Goal: Information Seeking & Learning: Check status

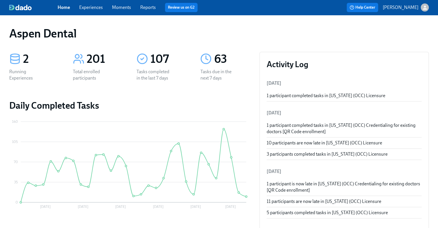
click at [151, 8] on link "Reports" at bounding box center [148, 7] width 16 height 5
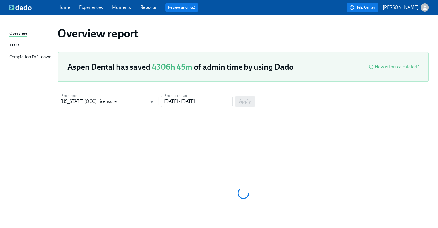
click at [39, 54] on div "Completion Drill-down" at bounding box center [30, 57] width 42 height 7
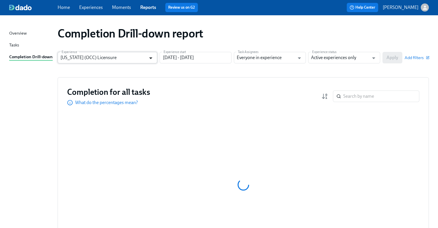
click at [149, 60] on icon "Open" at bounding box center [151, 58] width 8 height 8
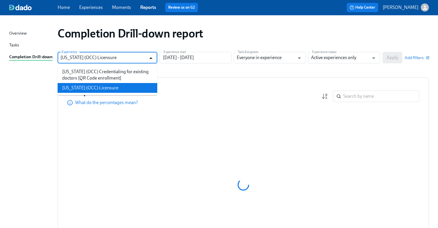
click at [149, 59] on icon "Close" at bounding box center [151, 58] width 8 height 8
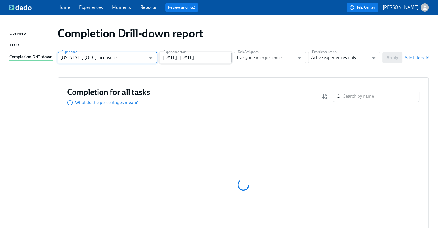
click at [198, 57] on input "[DATE] - [DATE]" at bounding box center [196, 58] width 72 height 12
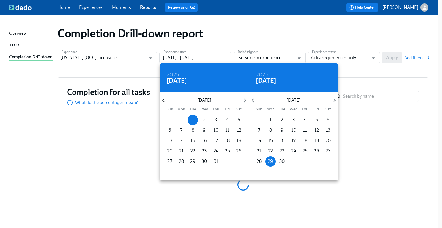
click at [162, 100] on icon "button" at bounding box center [164, 100] width 8 height 8
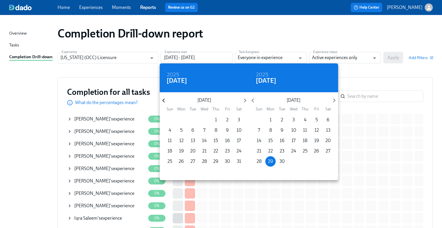
click at [162, 100] on icon "button" at bounding box center [164, 100] width 8 height 8
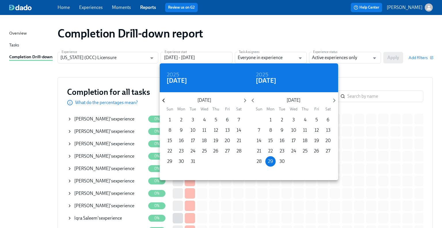
click at [162, 100] on icon "button" at bounding box center [164, 100] width 8 height 8
click at [217, 121] on span "1" at bounding box center [216, 120] width 10 height 6
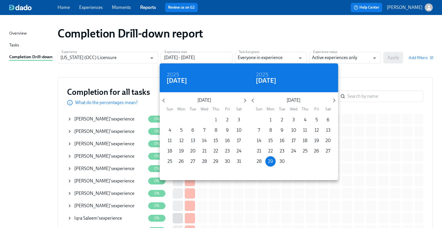
type input "[DATE] - [DATE]"
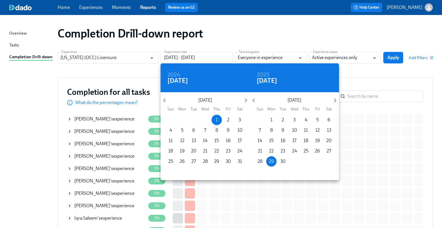
click at [356, 61] on div at bounding box center [221, 114] width 442 height 228
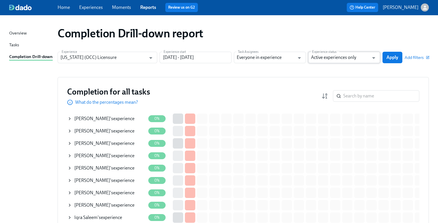
click at [349, 60] on input "Active experiences only" at bounding box center [340, 58] width 58 height 12
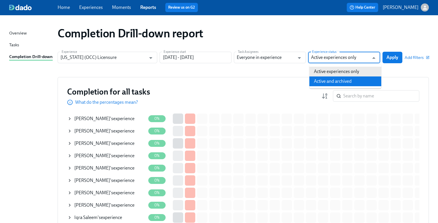
click at [343, 79] on li "Active and archived" at bounding box center [345, 82] width 72 height 10
type input "Active and archived"
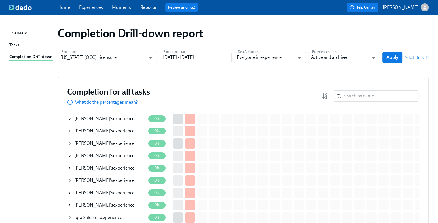
click at [398, 52] on button "Apply" at bounding box center [392, 58] width 20 height 12
click at [393, 101] on input "search" at bounding box center [381, 96] width 76 height 12
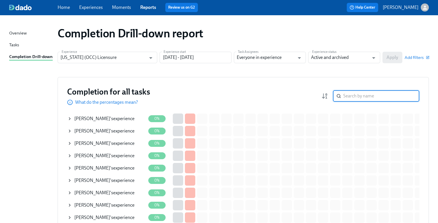
click at [392, 96] on input "search" at bounding box center [381, 96] width 76 height 12
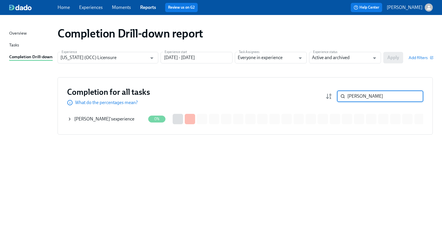
type input "[PERSON_NAME]"
click at [119, 118] on div "[PERSON_NAME] 's experience" at bounding box center [104, 119] width 60 height 6
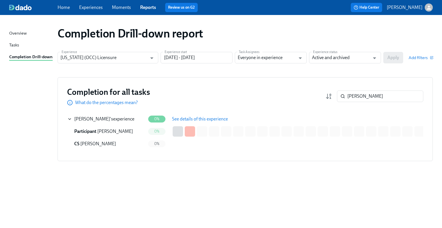
click at [185, 116] on span "See details of this experience" at bounding box center [200, 119] width 56 height 6
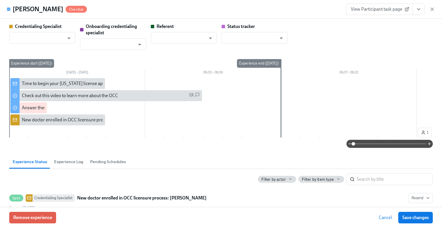
type input "[PERSON_NAME]"
click at [46, 216] on span "Remove experience" at bounding box center [32, 217] width 39 height 6
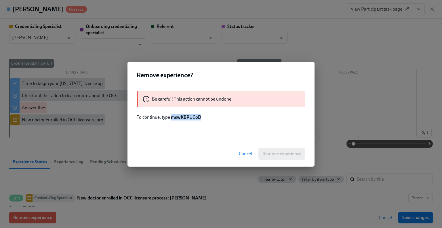
drag, startPoint x: 202, startPoint y: 116, endPoint x: 172, endPoint y: 116, distance: 29.9
click at [172, 116] on p "To continue, type mswKBPUCoD" at bounding box center [221, 117] width 169 height 6
copy strong "mswKBPUCoD"
click at [173, 130] on input "text" at bounding box center [221, 129] width 169 height 12
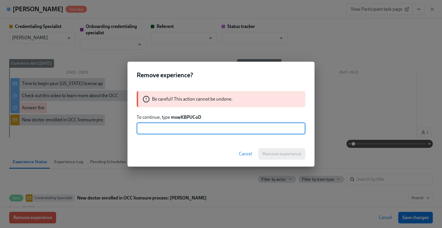
paste input "mswKBPUCoD"
type input "mswKBPUCoD"
click at [279, 152] on span "Remove experience" at bounding box center [282, 154] width 39 height 6
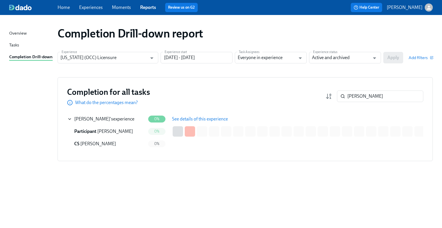
click at [63, 7] on link "Home" at bounding box center [64, 7] width 12 height 5
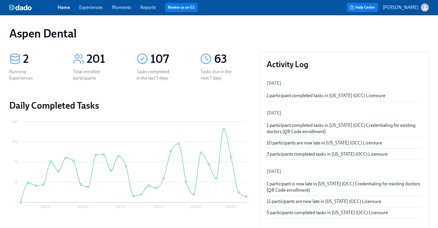
click at [155, 9] on div "Home Experiences Moments Reports Review us on G2" at bounding box center [151, 7] width 186 height 9
click at [153, 7] on link "Reports" at bounding box center [148, 7] width 16 height 5
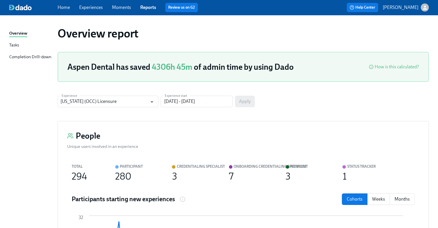
click at [42, 55] on div "Completion Drill-down" at bounding box center [30, 57] width 42 height 7
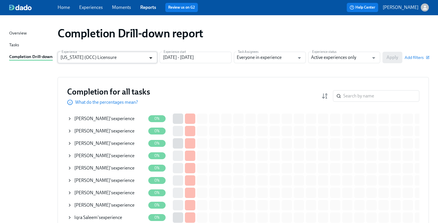
click at [149, 59] on icon "Open" at bounding box center [151, 58] width 8 height 8
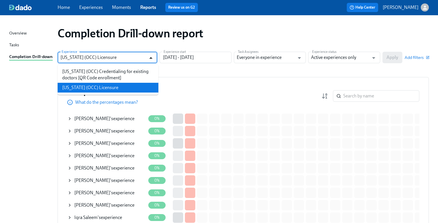
click at [149, 59] on icon "Close" at bounding box center [151, 58] width 8 height 8
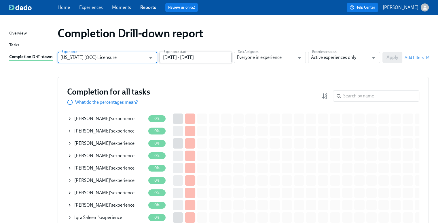
click at [181, 59] on input "[DATE] - [DATE]" at bounding box center [196, 58] width 72 height 12
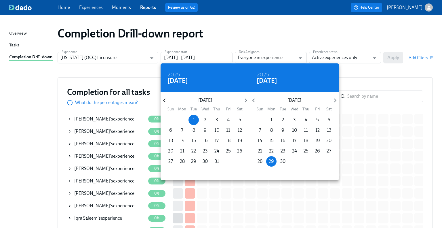
click at [165, 102] on icon "button" at bounding box center [165, 100] width 8 height 8
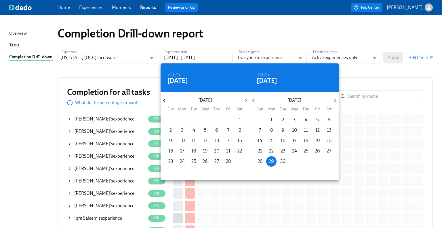
click at [165, 102] on icon "button" at bounding box center [165, 100] width 8 height 8
click at [164, 102] on icon "button" at bounding box center [165, 100] width 8 height 8
click at [164, 103] on icon "button" at bounding box center [165, 100] width 8 height 8
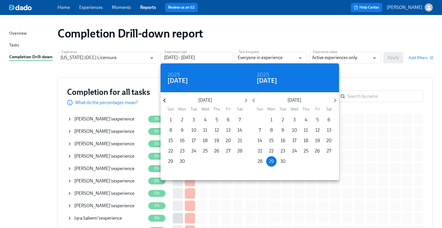
click at [164, 103] on icon "button" at bounding box center [165, 100] width 8 height 8
drag, startPoint x: 217, startPoint y: 119, endPoint x: 228, endPoint y: 117, distance: 11.8
click at [217, 119] on p "1" at bounding box center [217, 120] width 2 height 6
type input "[DATE] - [DATE]"
click at [363, 59] on div at bounding box center [221, 114] width 442 height 228
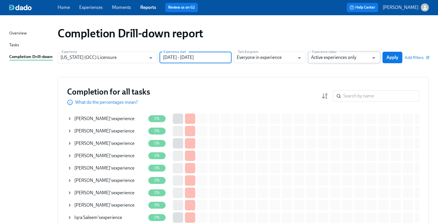
click at [349, 58] on input "Active experiences only" at bounding box center [340, 58] width 58 height 12
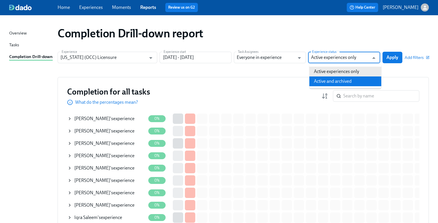
click at [350, 81] on li "Active and archived" at bounding box center [345, 82] width 72 height 10
type input "Active and archived"
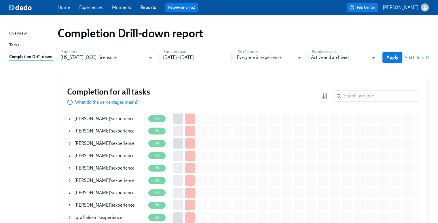
click at [397, 56] on span "Apply" at bounding box center [392, 58] width 12 height 6
click at [354, 96] on input "search" at bounding box center [381, 96] width 76 height 12
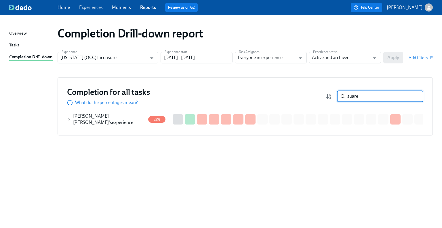
click at [136, 117] on div "[PERSON_NAME] [PERSON_NAME] 's experience" at bounding box center [109, 119] width 73 height 13
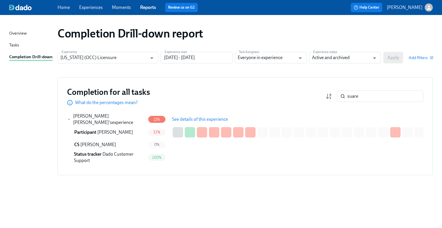
click at [195, 118] on span "See details of this experience" at bounding box center [200, 119] width 56 height 6
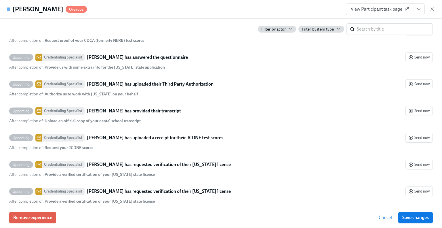
scroll to position [1458, 0]
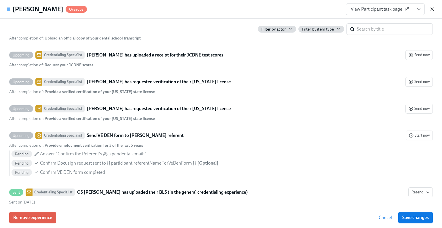
click at [434, 7] on icon "button" at bounding box center [433, 9] width 6 height 6
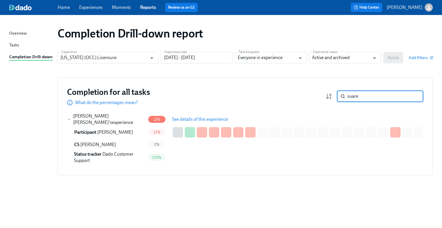
drag, startPoint x: 372, startPoint y: 94, endPoint x: 335, endPoint y: 95, distance: 37.7
click at [335, 95] on div "suare ​" at bounding box center [375, 96] width 98 height 12
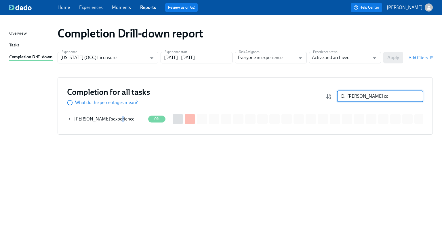
click at [107, 119] on div "[PERSON_NAME] 's experience" at bounding box center [104, 119] width 60 height 6
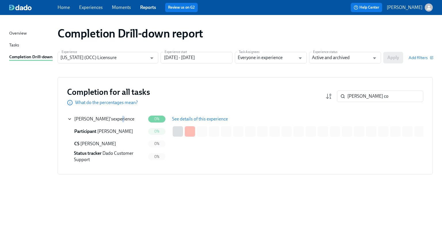
click at [187, 118] on span "See details of this experience" at bounding box center [200, 119] width 56 height 6
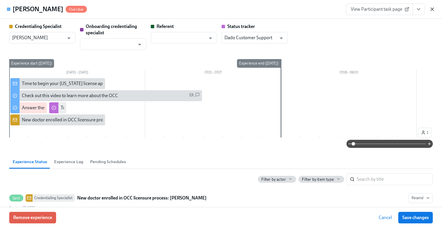
click at [431, 11] on icon "button" at bounding box center [432, 9] width 3 height 3
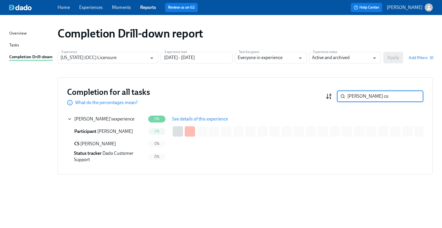
drag, startPoint x: 369, startPoint y: 99, endPoint x: 330, endPoint y: 98, distance: 39.2
click at [330, 98] on div "[PERSON_NAME] co ​" at bounding box center [375, 96] width 98 height 12
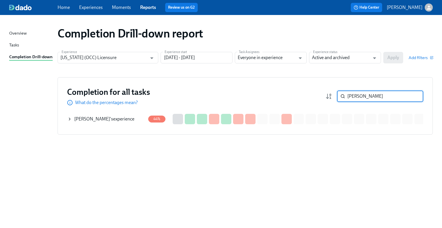
click at [119, 117] on div "[PERSON_NAME] 's experience" at bounding box center [104, 119] width 60 height 6
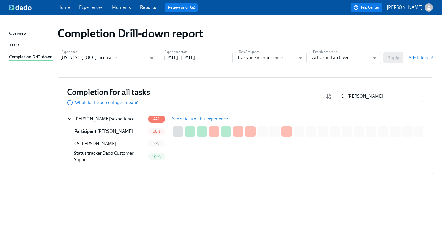
click at [187, 116] on span "See details of this experience" at bounding box center [200, 119] width 56 height 6
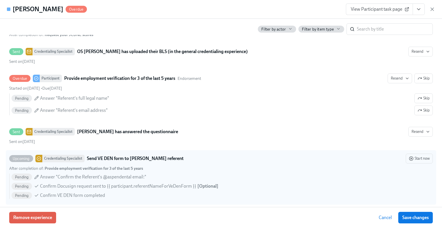
scroll to position [1282, 0]
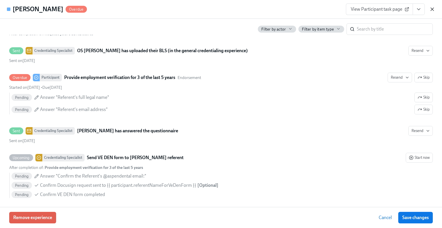
click at [430, 10] on icon "button" at bounding box center [433, 9] width 6 height 6
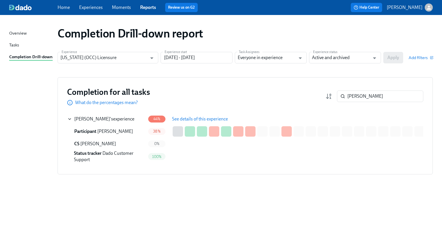
drag, startPoint x: 349, startPoint y: 96, endPoint x: 333, endPoint y: 98, distance: 16.5
click at [333, 98] on div "[PERSON_NAME] ​" at bounding box center [375, 96] width 98 height 12
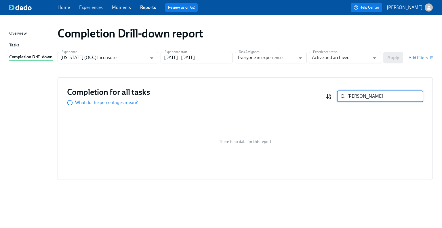
drag, startPoint x: 363, startPoint y: 95, endPoint x: 327, endPoint y: 95, distance: 36.0
click at [327, 95] on div "[PERSON_NAME] ​" at bounding box center [375, 96] width 98 height 12
type input "shab"
click at [131, 59] on input "[US_STATE] (OCC) Licensure" at bounding box center [103, 58] width 87 height 12
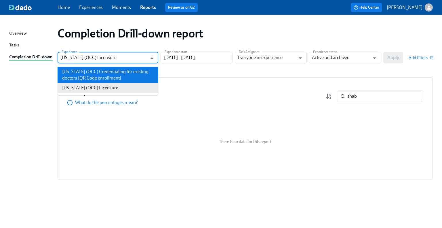
click at [124, 73] on li "[US_STATE] (OCC) Credentialing for existing doctors [QR Code enrollment]" at bounding box center [108, 75] width 101 height 16
type input "[US_STATE] (OCC) Credentialing for existing doctors [QR Code enrollment]"
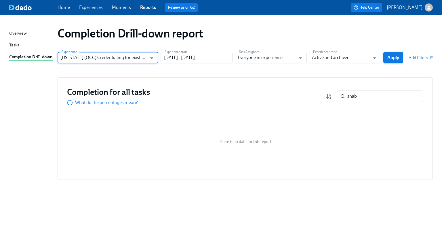
click at [398, 58] on span "Apply" at bounding box center [394, 58] width 12 height 6
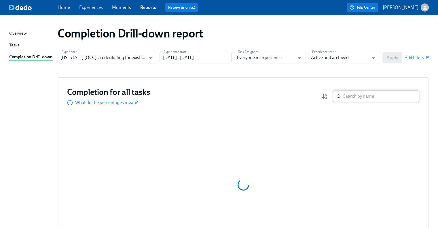
click at [373, 96] on input "search" at bounding box center [381, 96] width 76 height 12
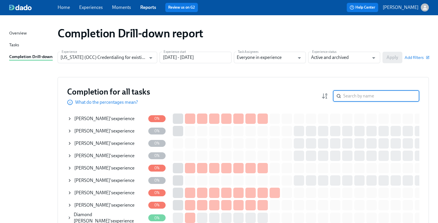
click at [373, 96] on input "search" at bounding box center [381, 96] width 76 height 12
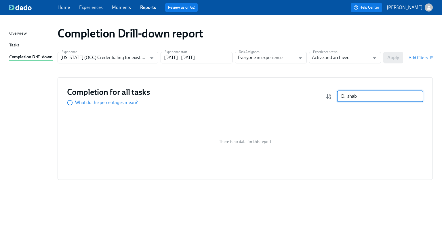
type input "shab"
click at [149, 60] on icon "Open" at bounding box center [152, 58] width 8 height 8
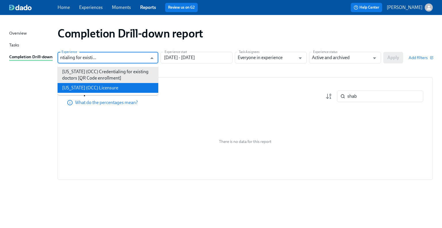
click at [135, 87] on li "[US_STATE] (OCC) Licensure" at bounding box center [108, 88] width 101 height 10
type input "[US_STATE] (OCC) Licensure"
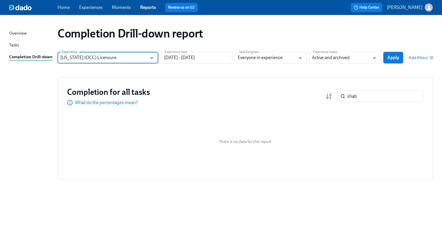
click at [400, 55] on button "Apply" at bounding box center [394, 58] width 20 height 12
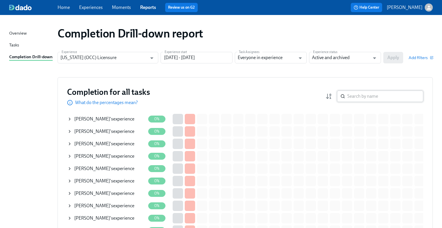
click at [367, 97] on input "search" at bounding box center [386, 96] width 76 height 12
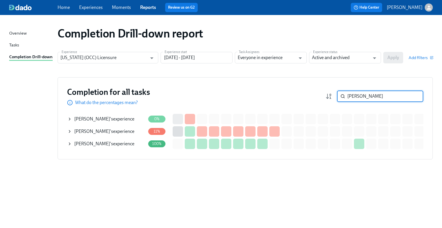
type input "[PERSON_NAME]"
click at [103, 118] on span "[PERSON_NAME]" at bounding box center [92, 118] width 36 height 5
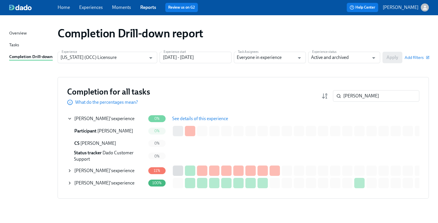
click at [197, 117] on span "See details of this experience" at bounding box center [200, 119] width 56 height 6
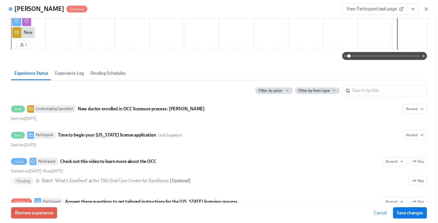
scroll to position [58, 0]
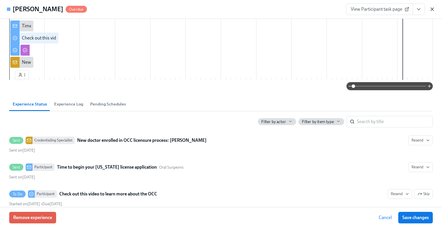
click at [433, 7] on icon "button" at bounding box center [433, 9] width 6 height 6
